Goal: Navigation & Orientation: Find specific page/section

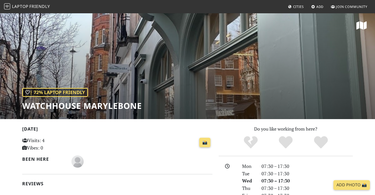
click at [29, 6] on span "Friendly" at bounding box center [39, 7] width 20 height 6
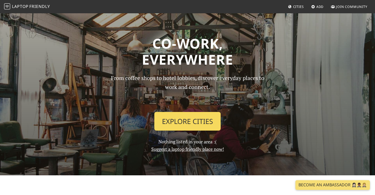
click at [192, 124] on link "Explore Cities" at bounding box center [187, 121] width 66 height 19
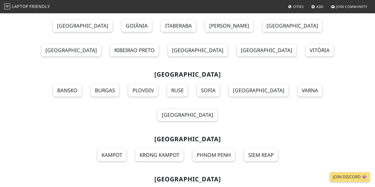
scroll to position [5621, 0]
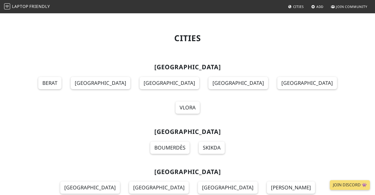
scroll to position [5621, 0]
